Goal: Navigation & Orientation: Find specific page/section

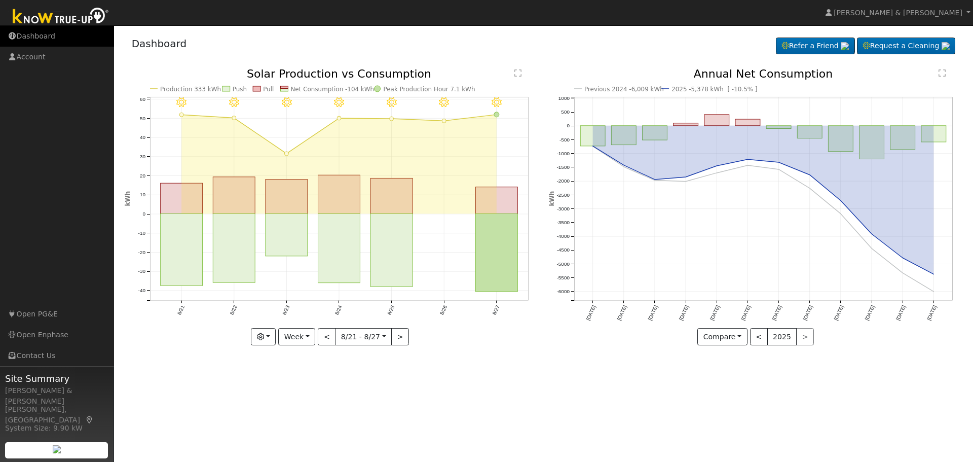
click at [34, 31] on link "Dashboard" at bounding box center [57, 36] width 114 height 21
click at [66, 39] on link "Dashboard" at bounding box center [57, 36] width 114 height 21
